Goal: Task Accomplishment & Management: Use online tool/utility

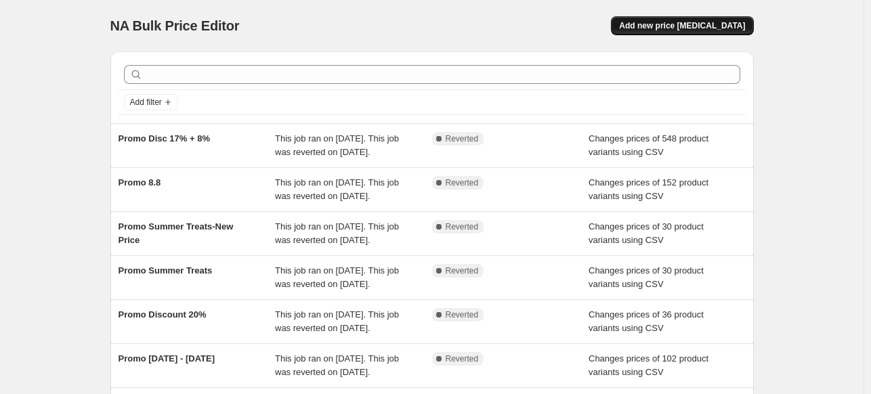
click at [672, 28] on span "Add new price [MEDICAL_DATA]" at bounding box center [682, 25] width 126 height 11
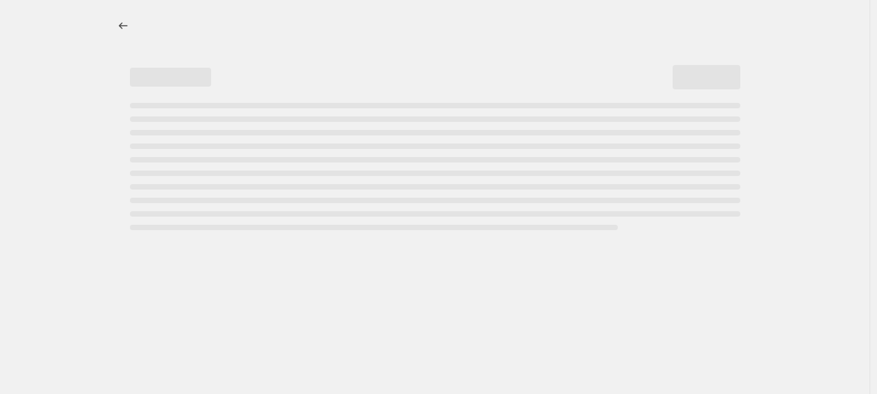
select select "percentage"
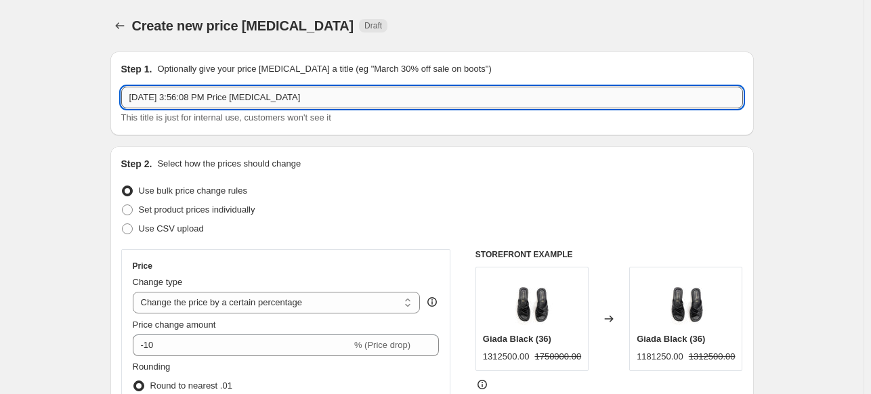
drag, startPoint x: 313, startPoint y: 98, endPoint x: 127, endPoint y: 98, distance: 186.2
click at [127, 98] on input "[DATE] 3:56:08 PM Price [MEDICAL_DATA]" at bounding box center [431, 98] width 621 height 22
paste input "Last pair disc. up to 30%"
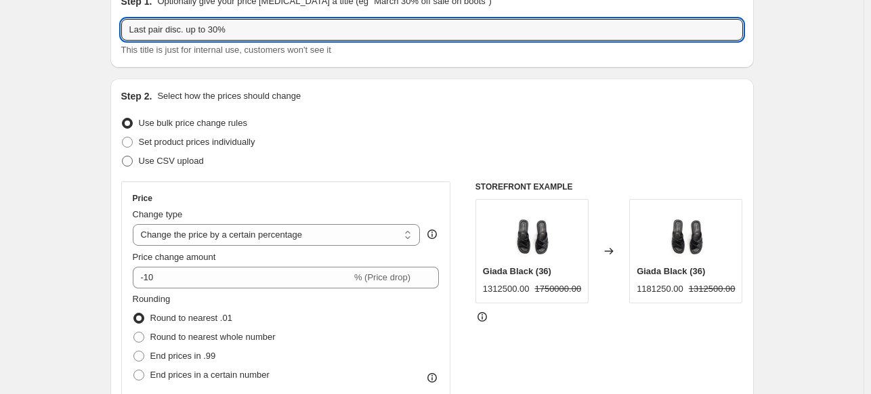
type input "Last pair disc. up to 30%"
click at [179, 158] on span "Use CSV upload" at bounding box center [171, 161] width 65 height 10
click at [123, 156] on input "Use CSV upload" at bounding box center [122, 156] width 1 height 1
radio input "true"
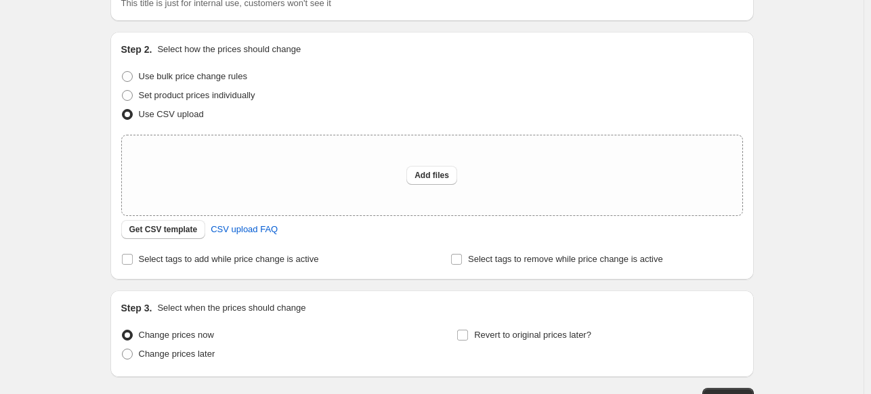
scroll to position [135, 0]
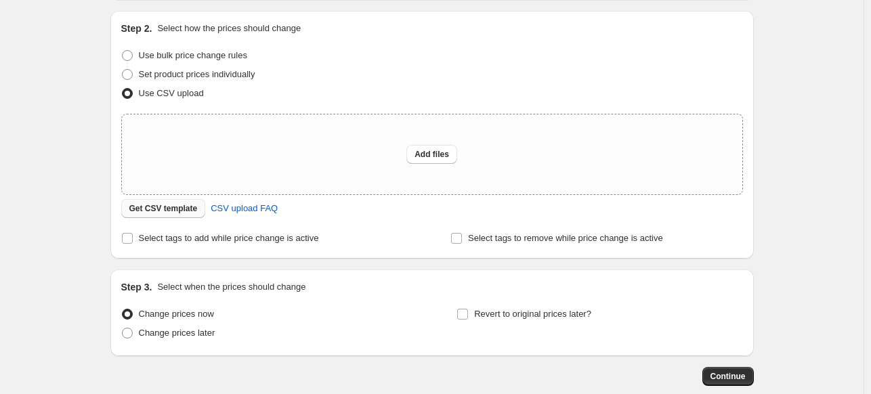
click at [181, 211] on span "Get CSV template" at bounding box center [163, 208] width 68 height 11
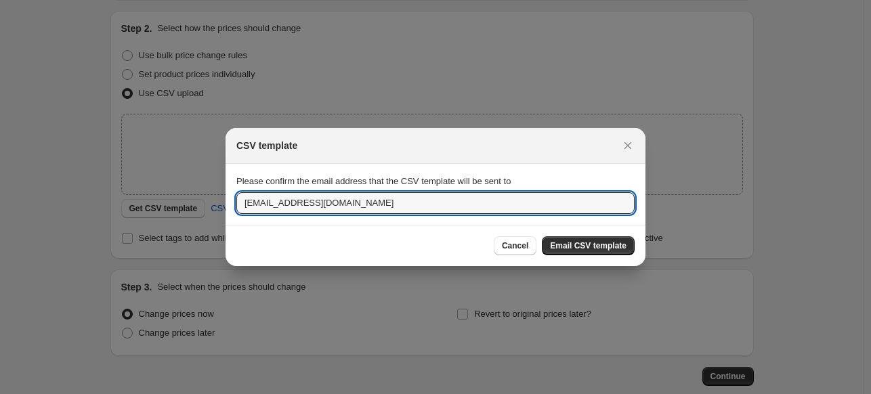
drag, startPoint x: 253, startPoint y: 204, endPoint x: 229, endPoint y: 204, distance: 23.7
click at [229, 204] on section "Please confirm the email address that the CSV template will be sent to [EMAIL_A…" at bounding box center [435, 194] width 420 height 61
drag, startPoint x: 290, startPoint y: 203, endPoint x: 223, endPoint y: 202, distance: 67.0
drag, startPoint x: 424, startPoint y: 201, endPoint x: 212, endPoint y: 206, distance: 212.6
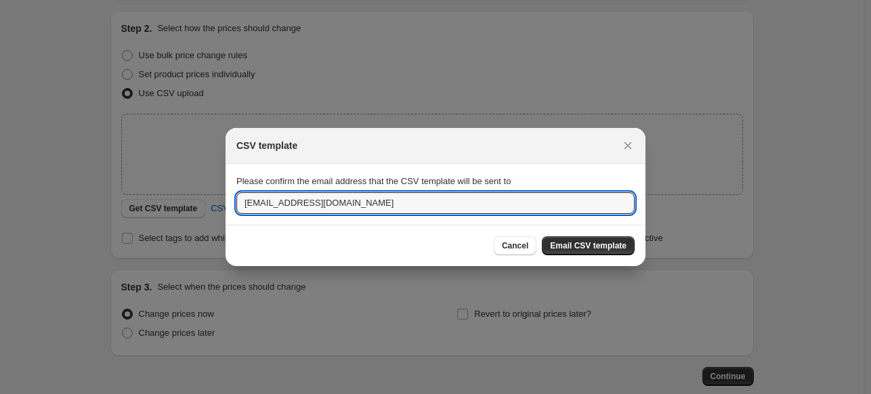
type input "[EMAIL_ADDRESS][DOMAIN_NAME]"
click at [569, 246] on span "Email CSV template" at bounding box center [588, 245] width 77 height 11
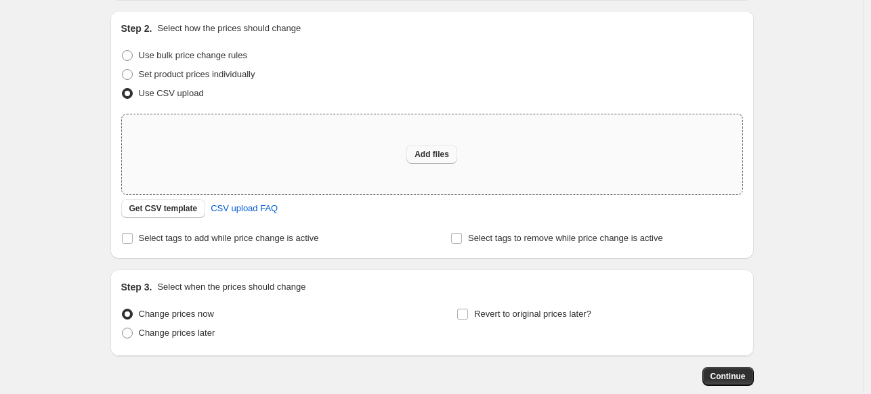
click at [438, 157] on span "Add files" at bounding box center [431, 154] width 35 height 11
type input "C:\fakepath\[PERSON_NAME] Website - Last pair disc. up to 30%.csv"
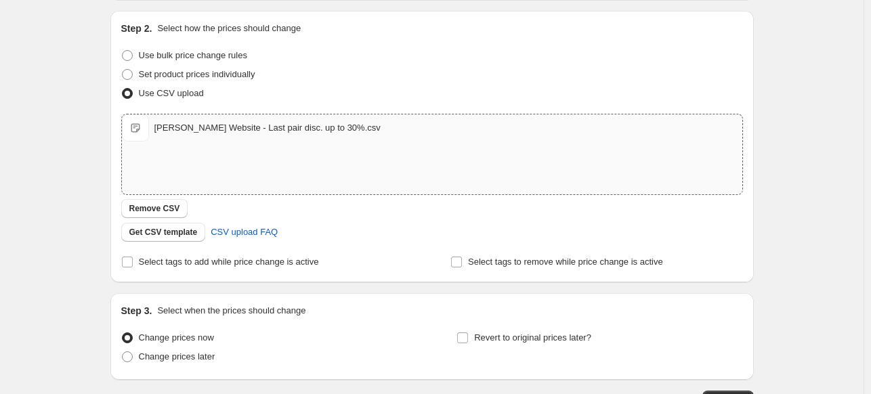
scroll to position [203, 0]
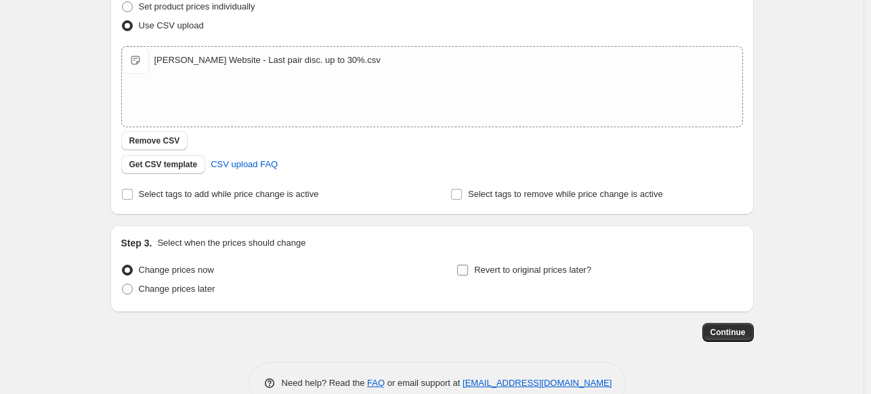
click at [466, 271] on input "Revert to original prices later?" at bounding box center [462, 270] width 11 height 11
checkbox input "true"
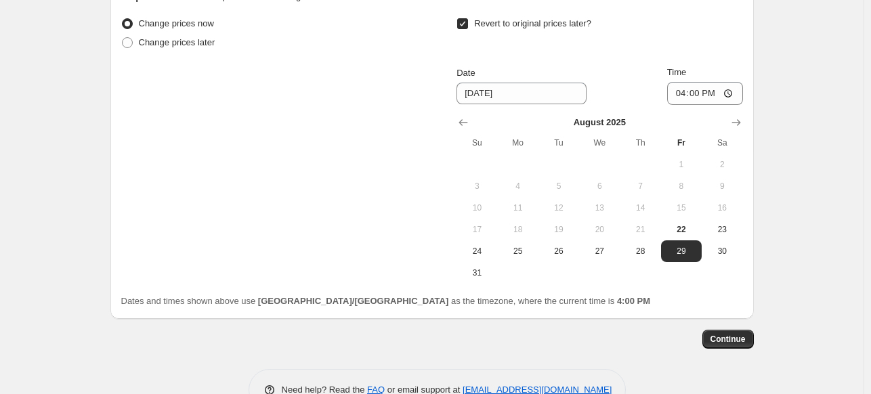
scroll to position [474, 0]
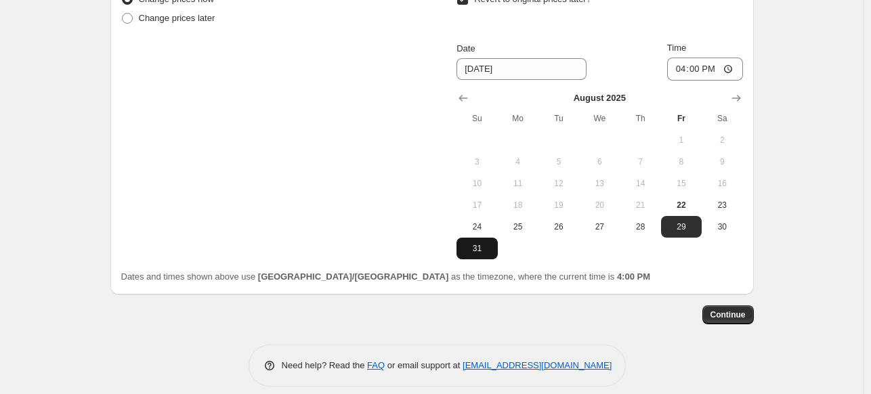
click at [476, 249] on span "31" at bounding box center [477, 248] width 30 height 11
type input "[DATE]"
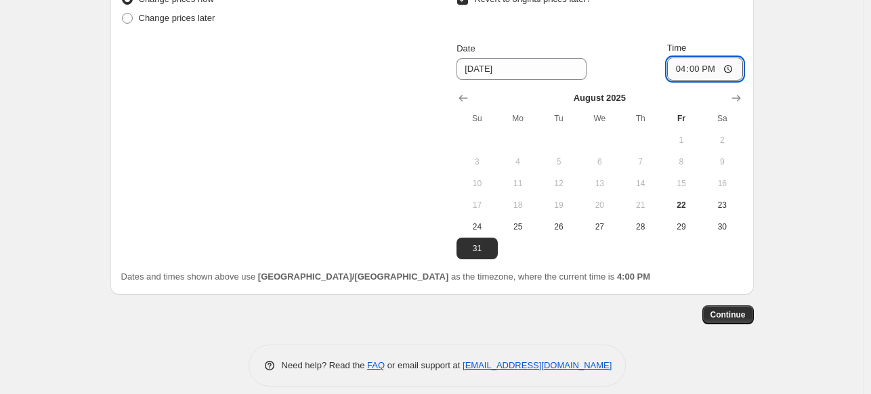
click at [728, 70] on input "16:00" at bounding box center [705, 69] width 76 height 23
type input "23:59"
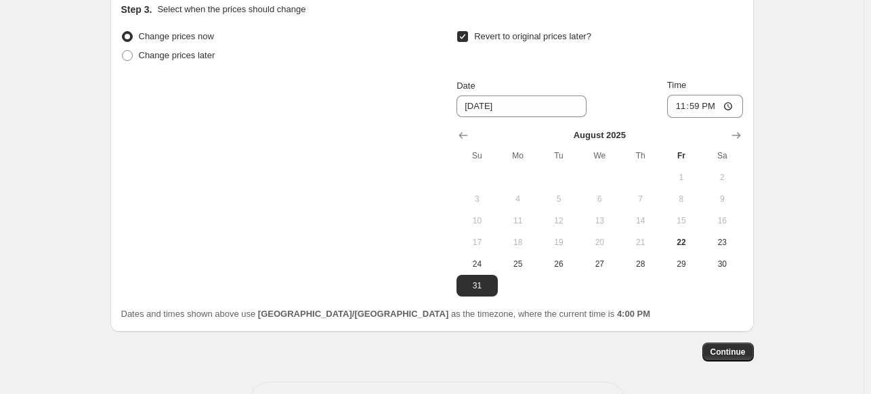
scroll to position [406, 0]
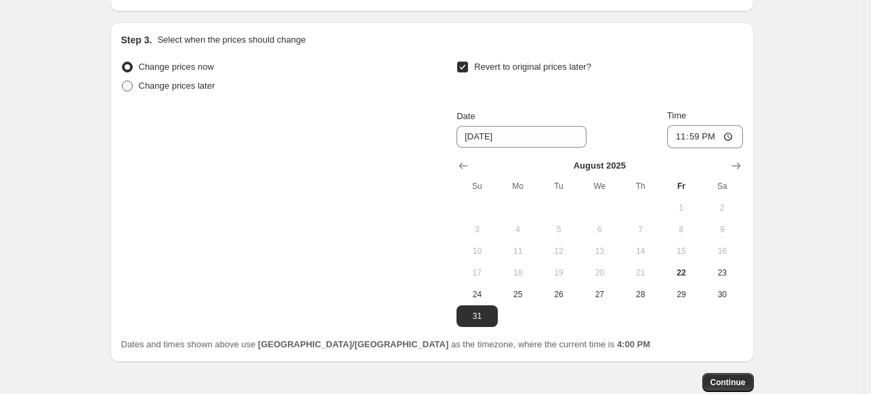
click at [127, 85] on span at bounding box center [127, 86] width 11 height 11
click at [123, 81] on input "Change prices later" at bounding box center [122, 81] width 1 height 1
radio input "true"
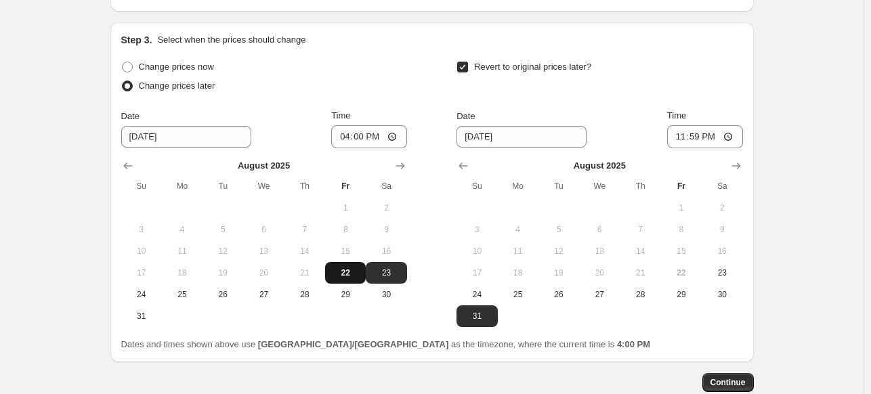
click at [352, 274] on span "22" at bounding box center [345, 272] width 30 height 11
type input "[DATE]"
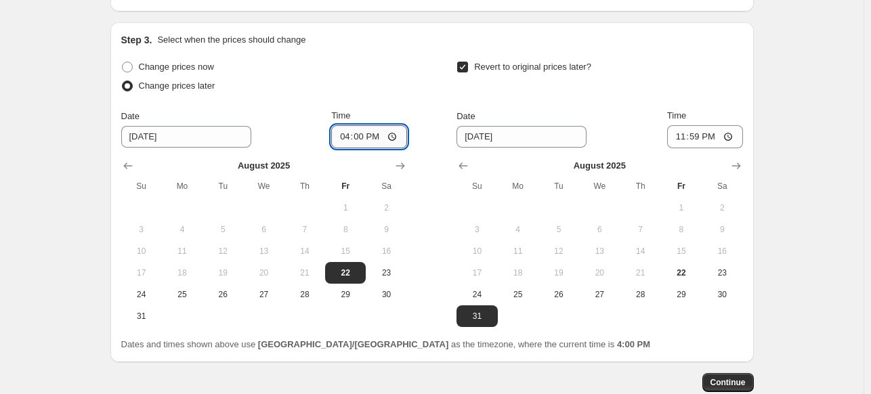
click at [394, 139] on input "16:00" at bounding box center [369, 136] width 76 height 23
type input "18:00"
click at [460, 93] on div "Revert to original prices later?" at bounding box center [599, 78] width 286 height 41
click at [734, 380] on span "Continue" at bounding box center [727, 382] width 35 height 11
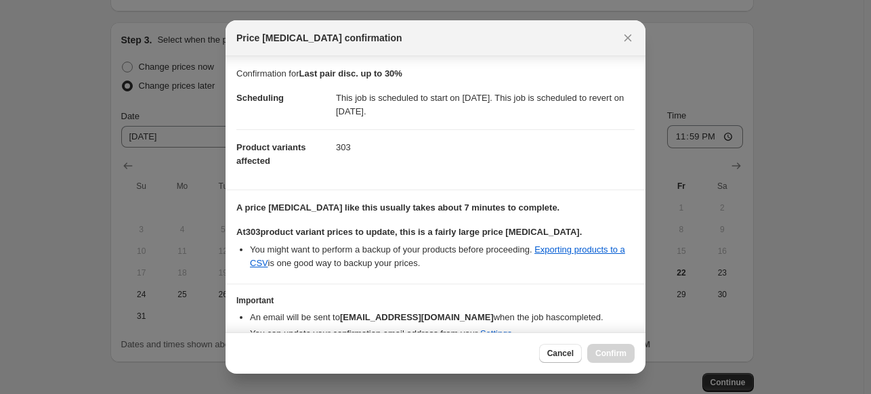
scroll to position [62, 0]
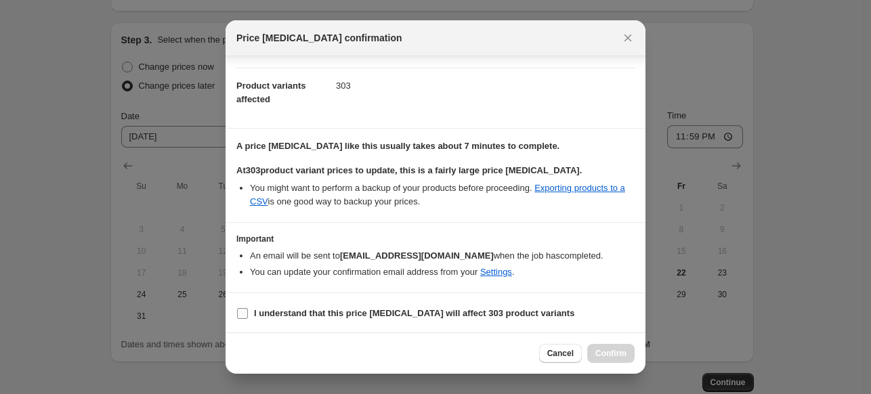
click at [244, 313] on input "I understand that this price [MEDICAL_DATA] will affect 303 product variants" at bounding box center [242, 313] width 11 height 11
checkbox input "true"
click at [605, 353] on span "Confirm" at bounding box center [610, 353] width 31 height 11
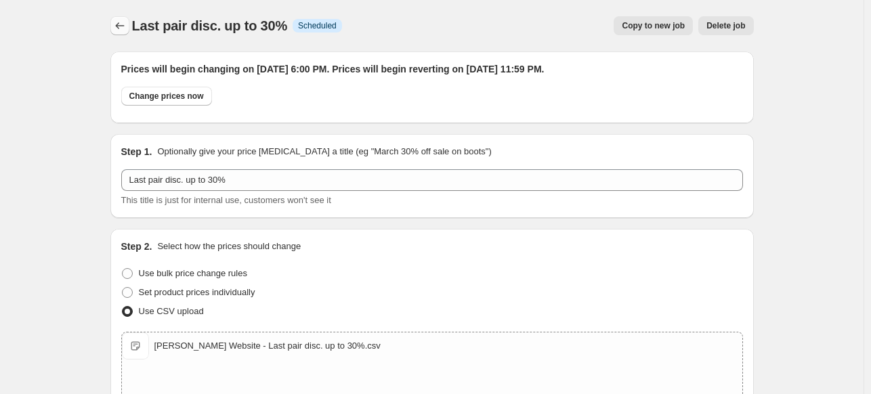
click at [120, 26] on icon "Price change jobs" at bounding box center [120, 26] width 14 height 14
